Goal: Task Accomplishment & Management: Use online tool/utility

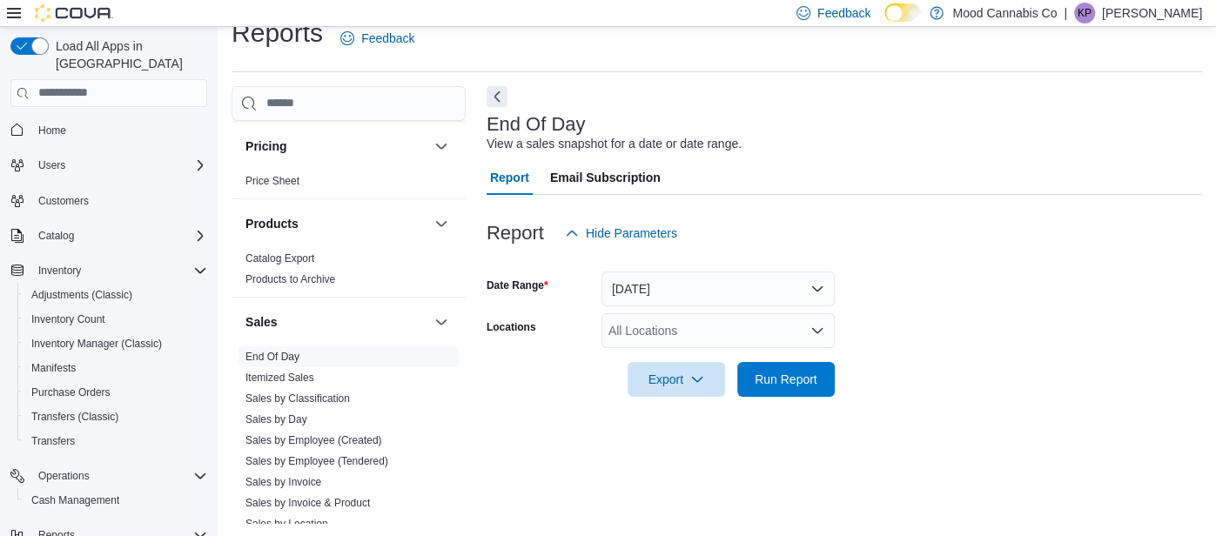
scroll to position [1475, 0]
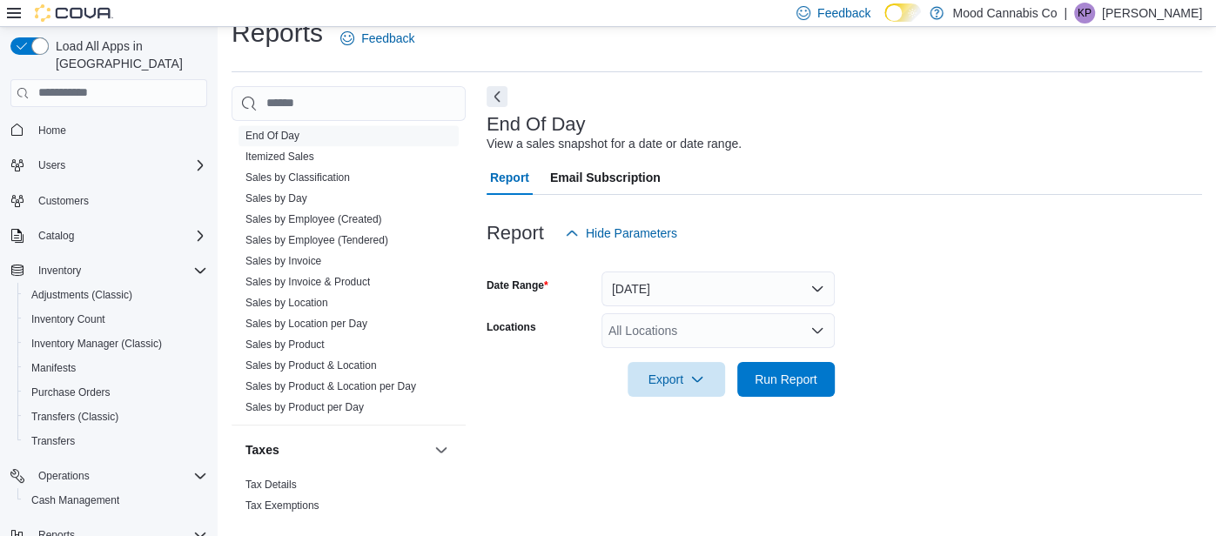
click at [652, 331] on div "All Locations" at bounding box center [718, 330] width 233 height 35
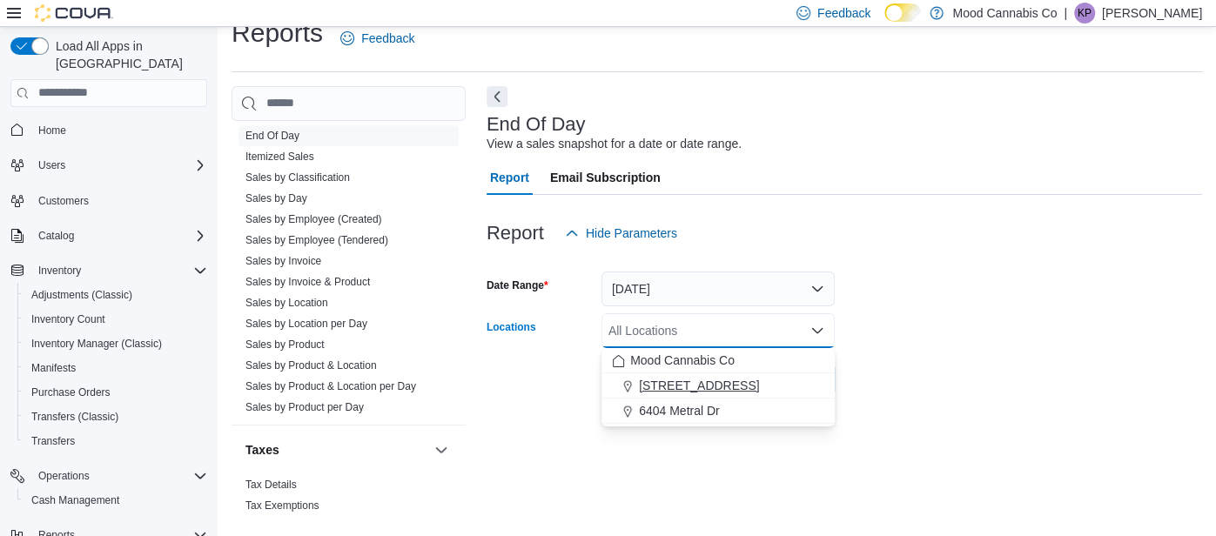
click at [664, 392] on span "[STREET_ADDRESS]" at bounding box center [699, 385] width 120 height 17
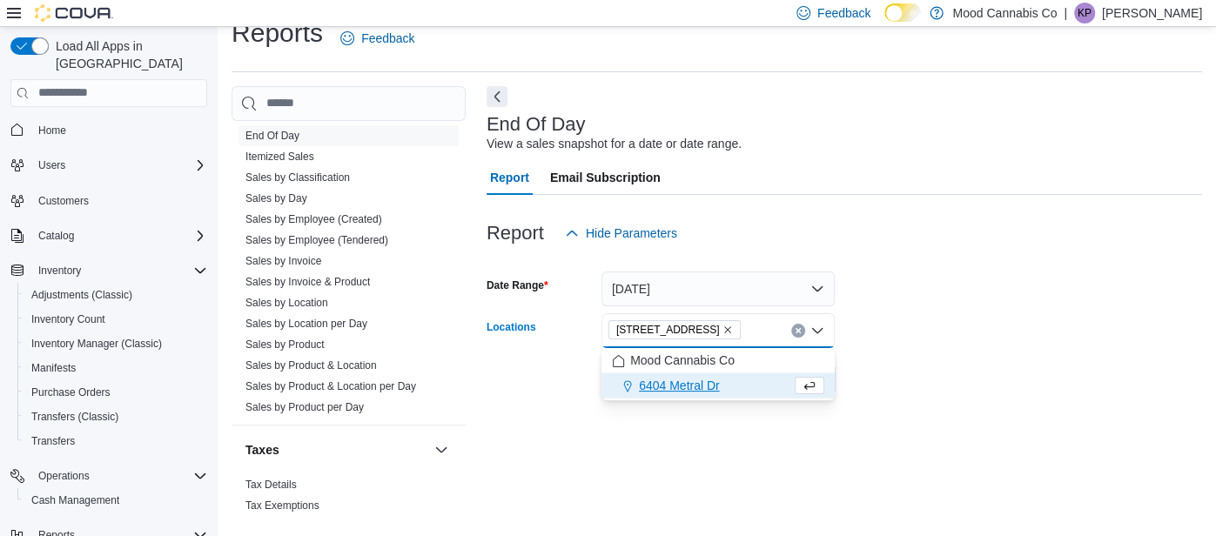
click at [550, 403] on div at bounding box center [845, 407] width 716 height 21
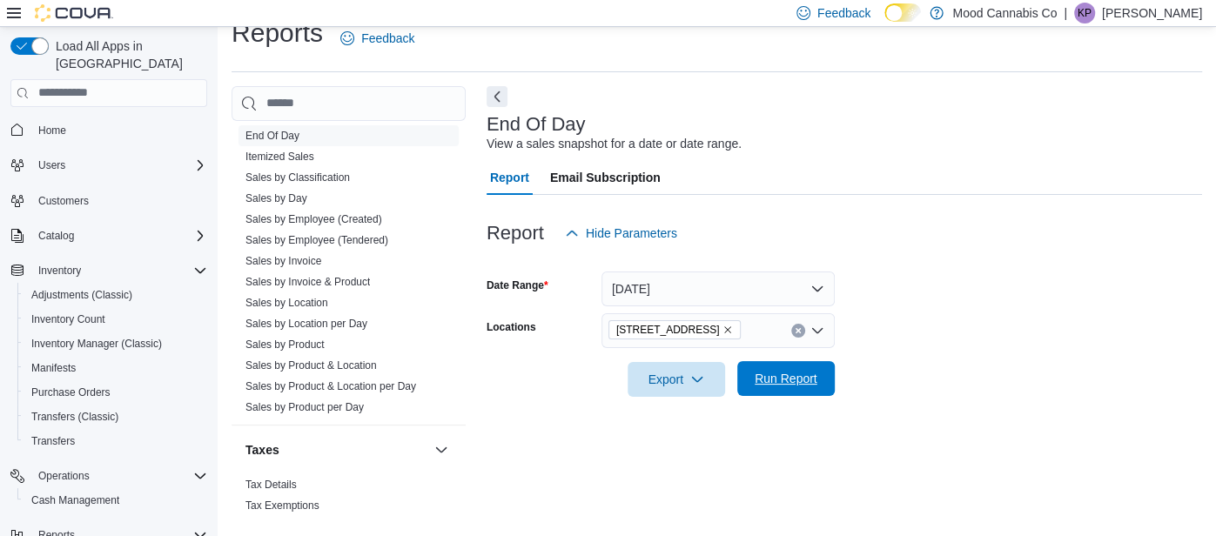
click at [783, 394] on span "Run Report" at bounding box center [786, 378] width 77 height 35
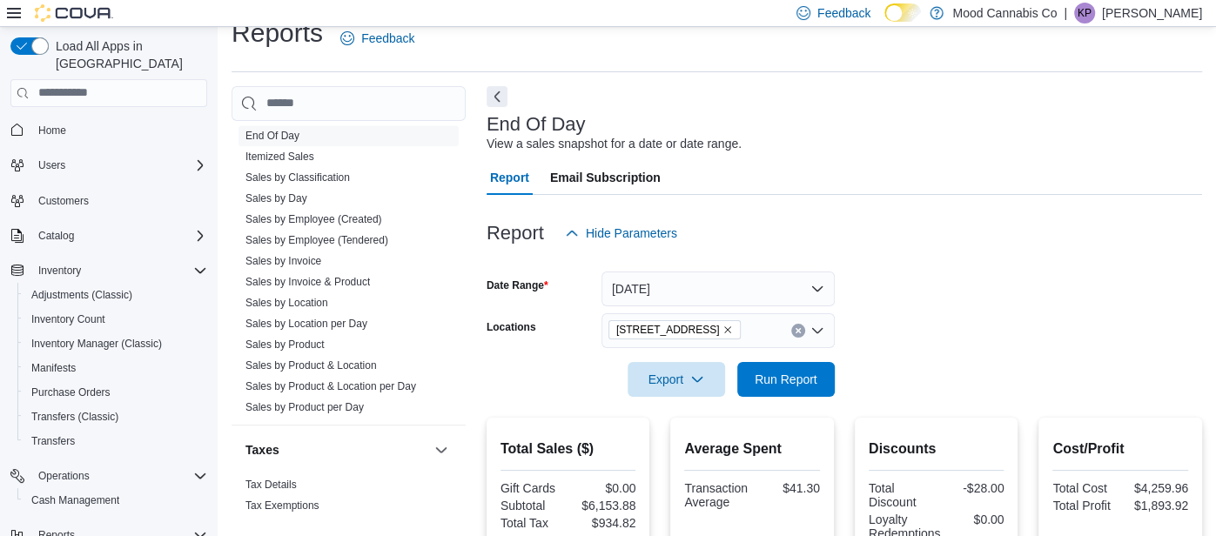
scroll to position [649, 0]
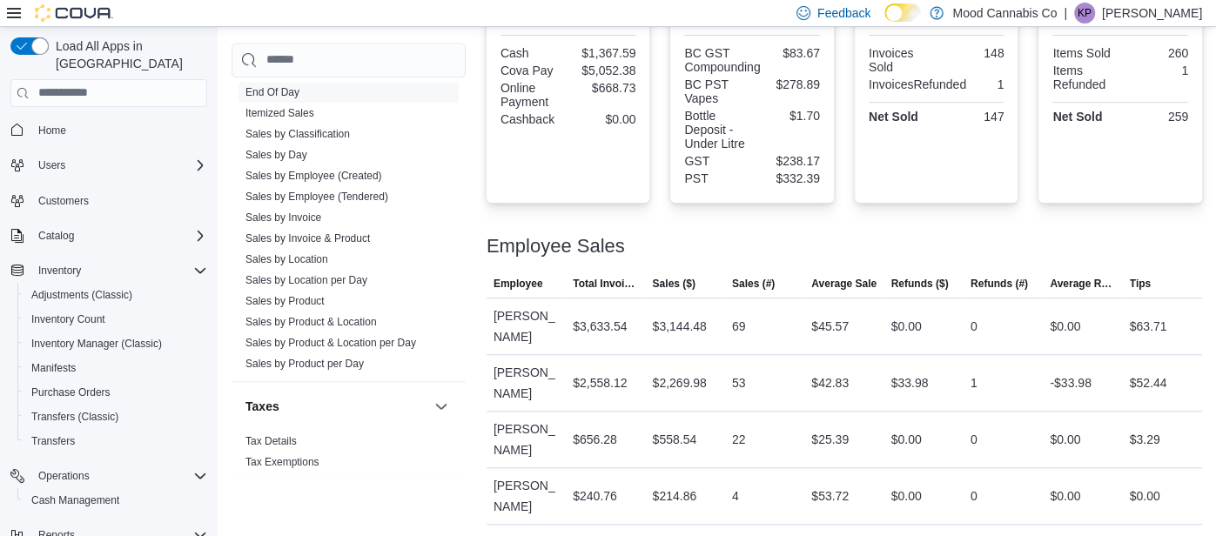
click at [1067, 120] on strong "Net Sold" at bounding box center [1078, 117] width 50 height 14
